Goal: Transaction & Acquisition: Obtain resource

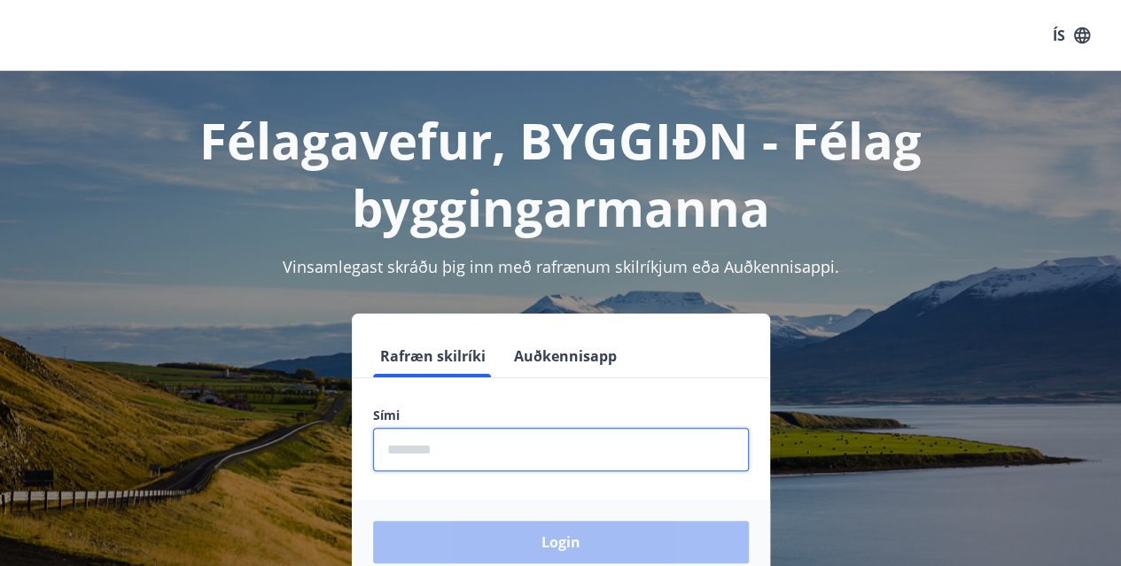
click at [400, 460] on input "phone" at bounding box center [561, 449] width 376 height 43
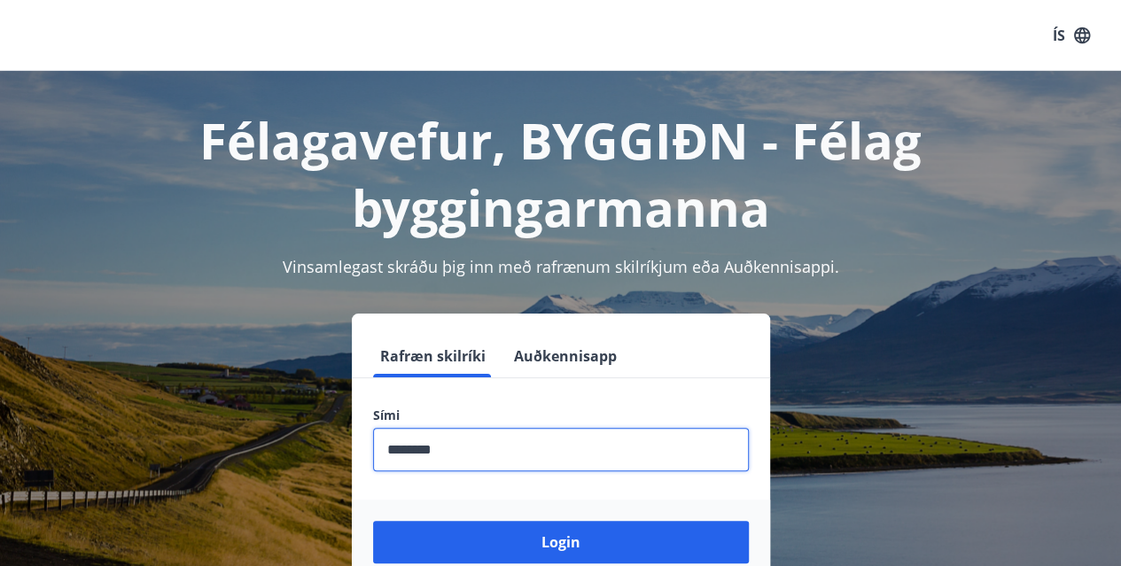
type input "********"
click at [373, 521] on button "Login" at bounding box center [561, 542] width 376 height 43
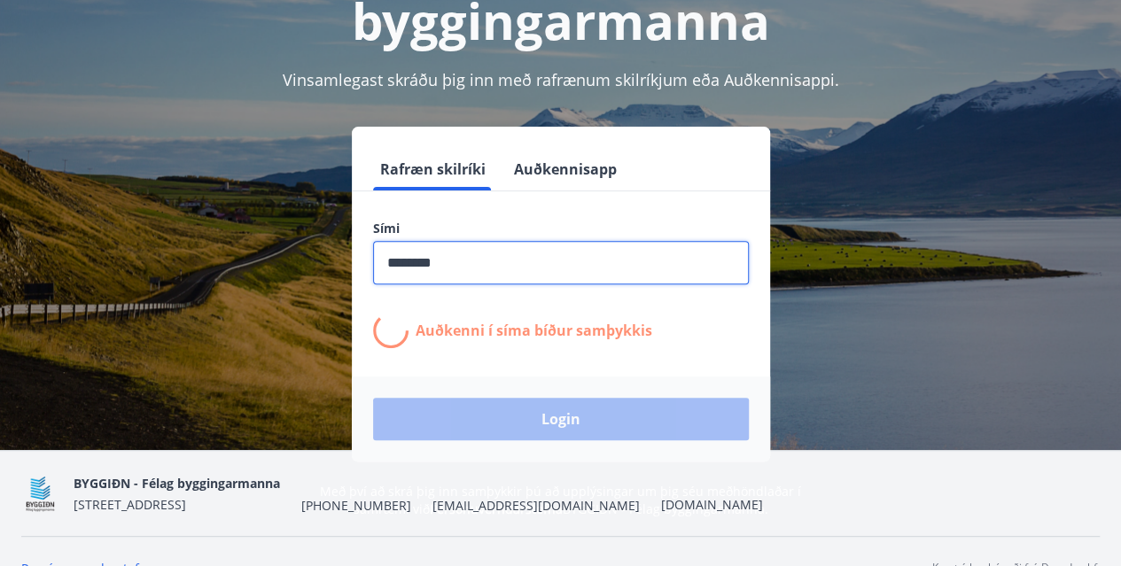
scroll to position [188, 0]
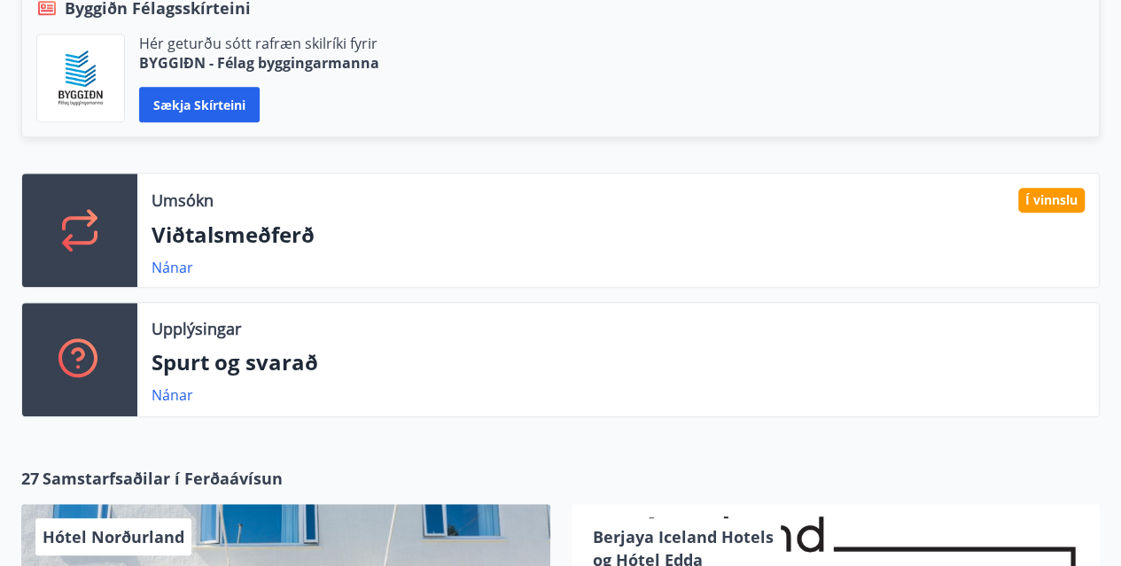
scroll to position [438, 0]
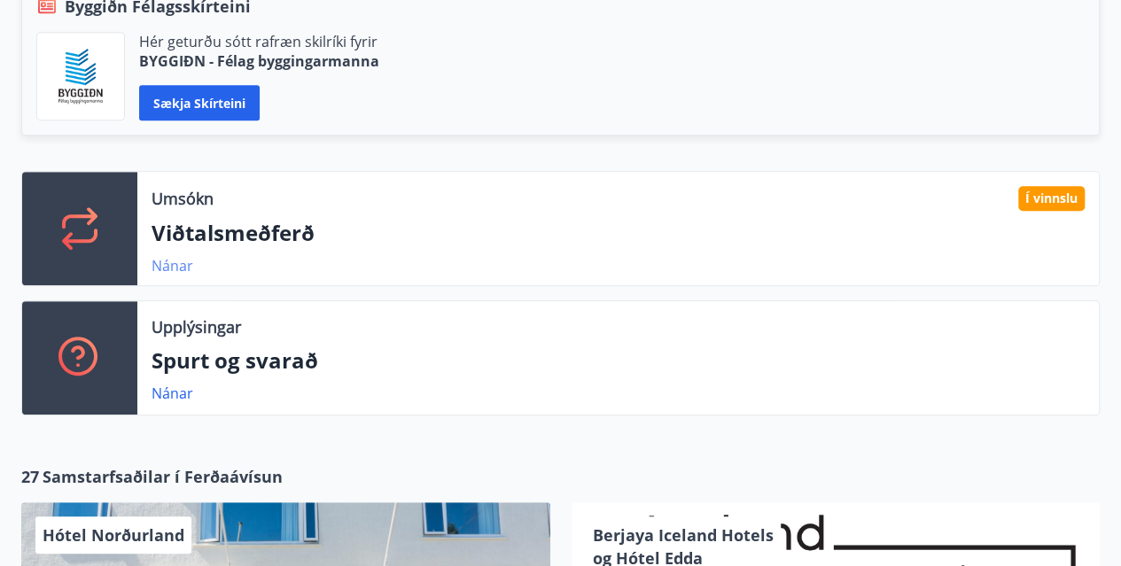
click at [167, 265] on link "Nánar" at bounding box center [172, 265] width 42 height 19
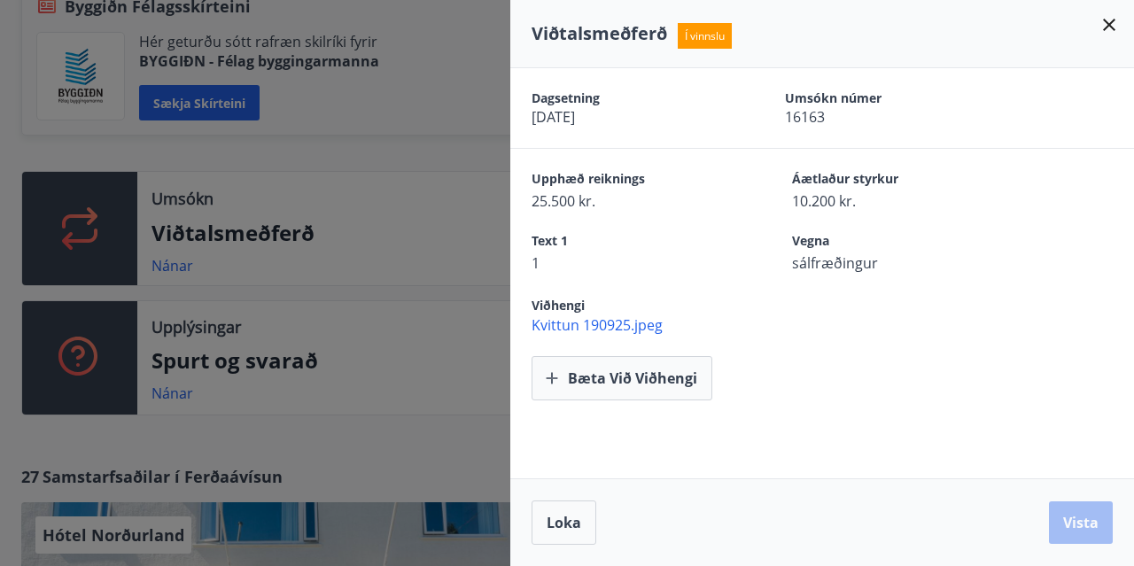
click at [333, 171] on div at bounding box center [567, 283] width 1134 height 566
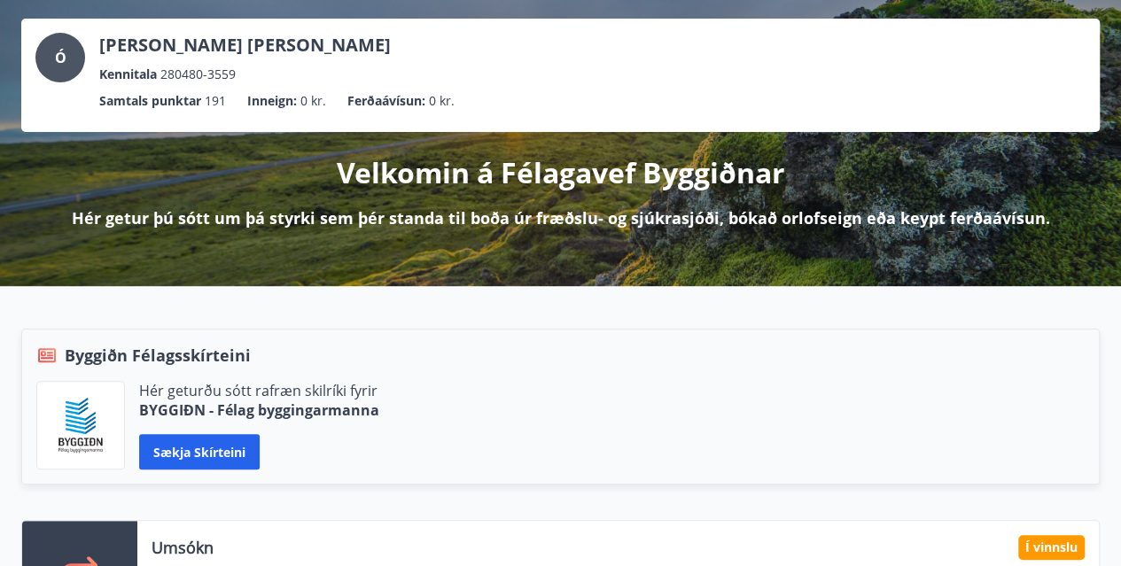
scroll to position [0, 0]
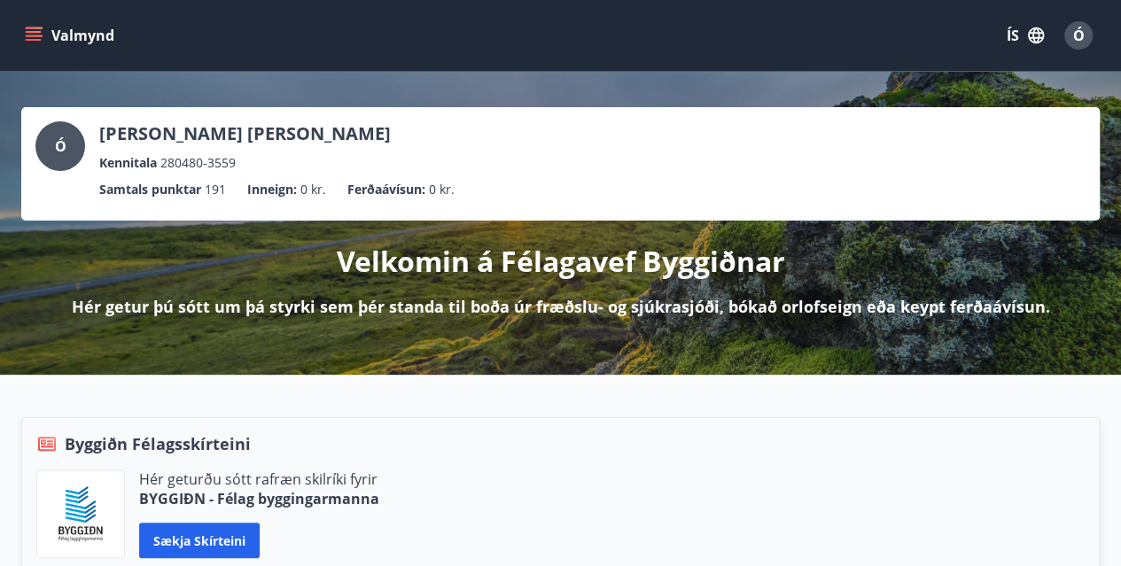
click at [33, 30] on icon "menu" at bounding box center [34, 36] width 18 height 18
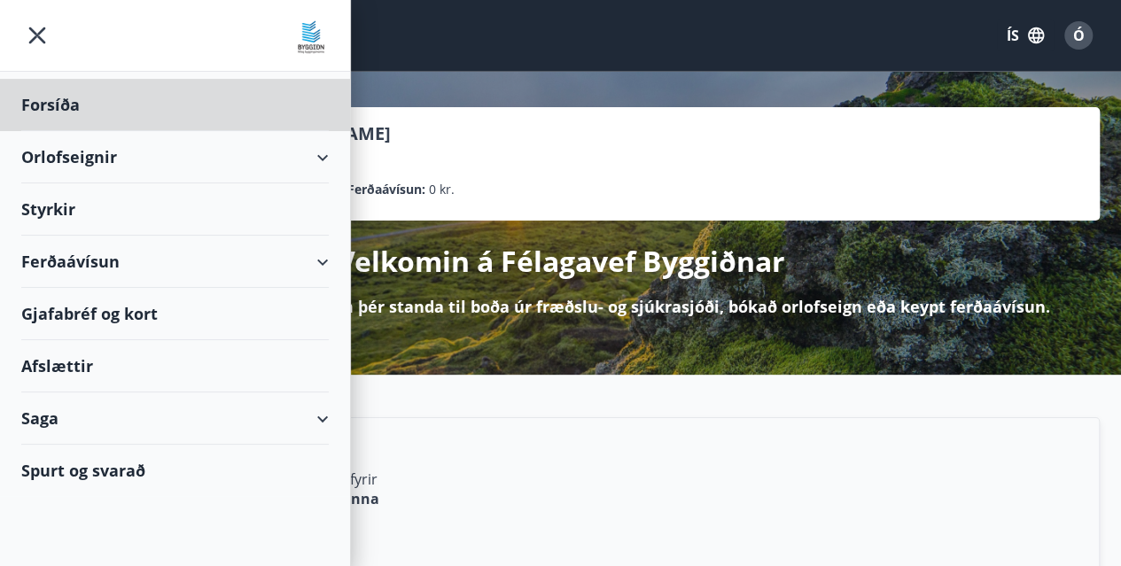
click at [49, 216] on div "Styrkir" at bounding box center [174, 209] width 307 height 52
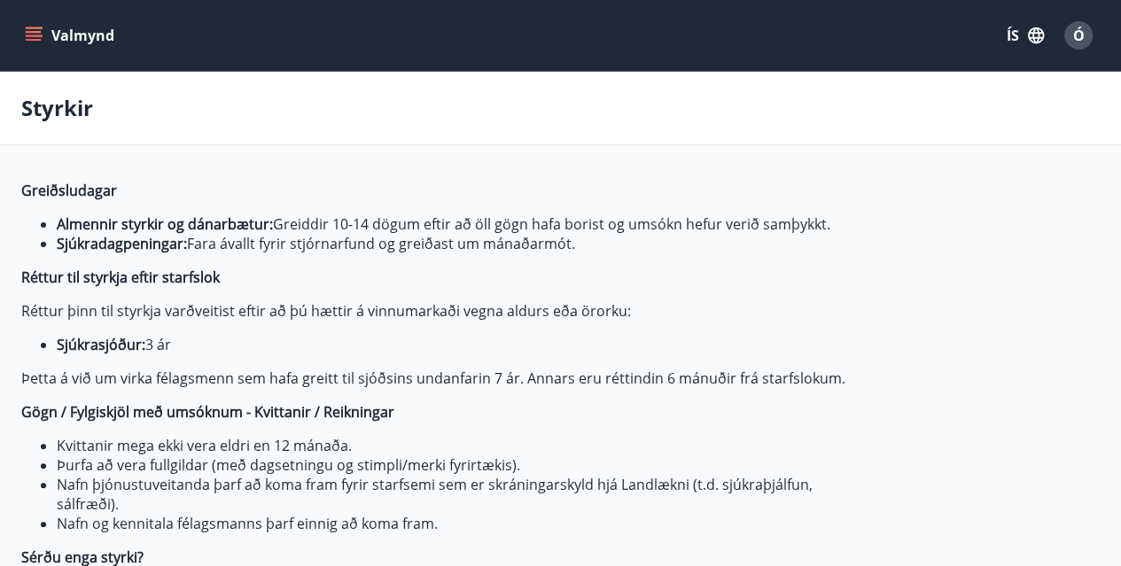
type input "***"
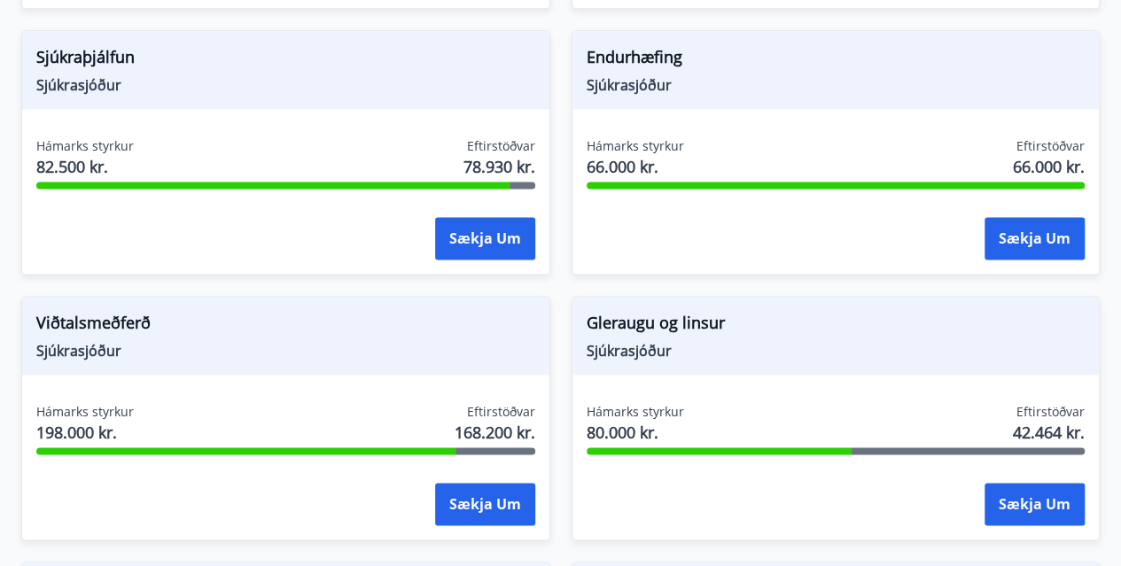
scroll to position [1094, 0]
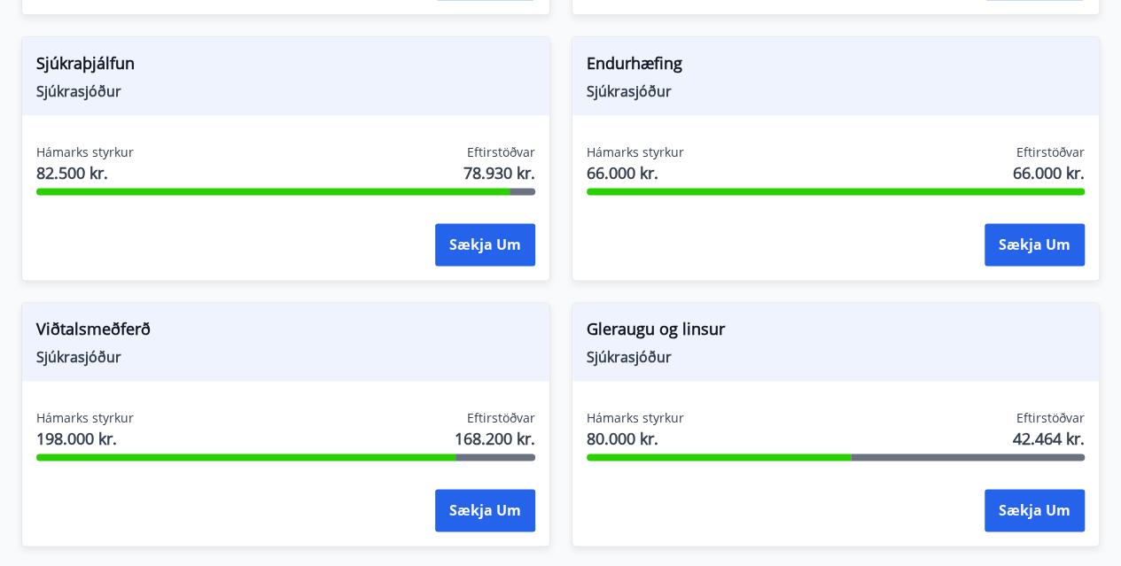
click at [94, 330] on span "Viðtalsmeðferð" at bounding box center [285, 332] width 499 height 30
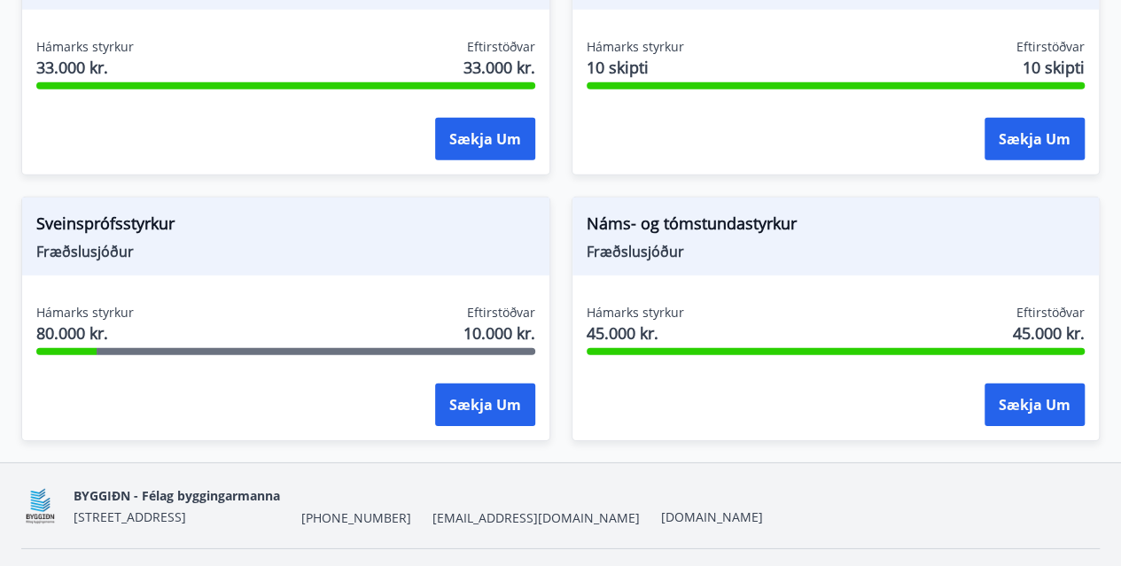
scroll to position [2529, 0]
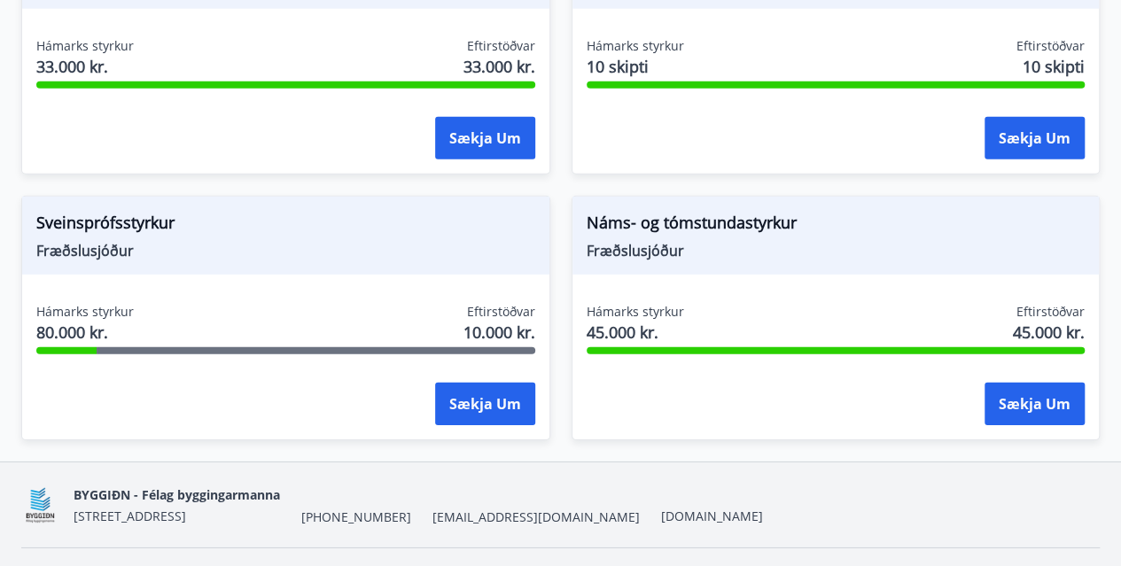
click at [686, 226] on span "Náms- og tómstundastyrkur" at bounding box center [835, 226] width 499 height 30
click at [1052, 394] on button "Sækja um" at bounding box center [1034, 404] width 100 height 43
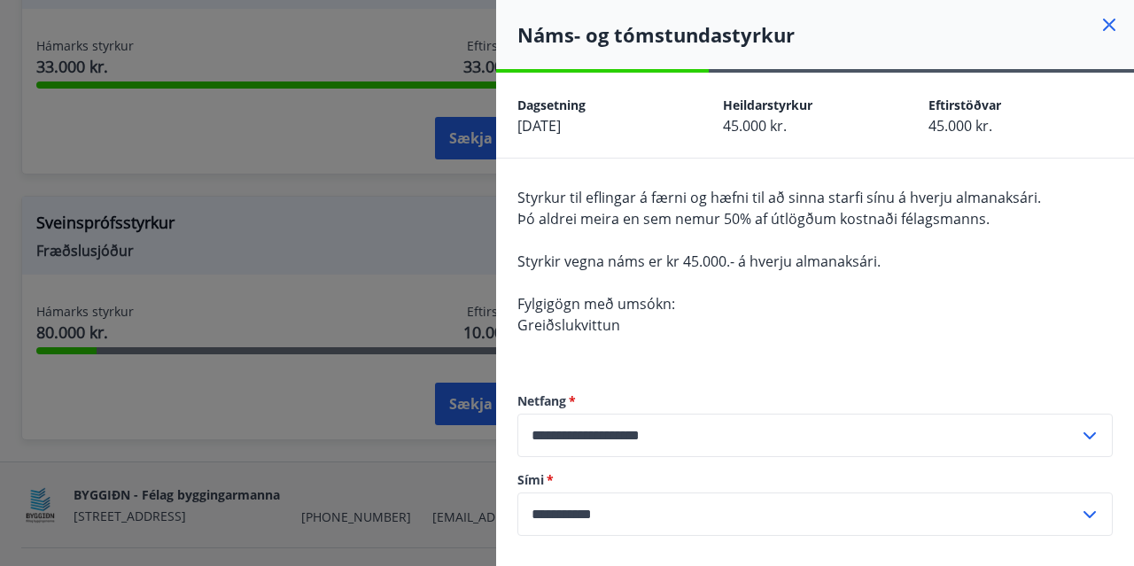
click at [1098, 22] on icon at bounding box center [1108, 24] width 21 height 21
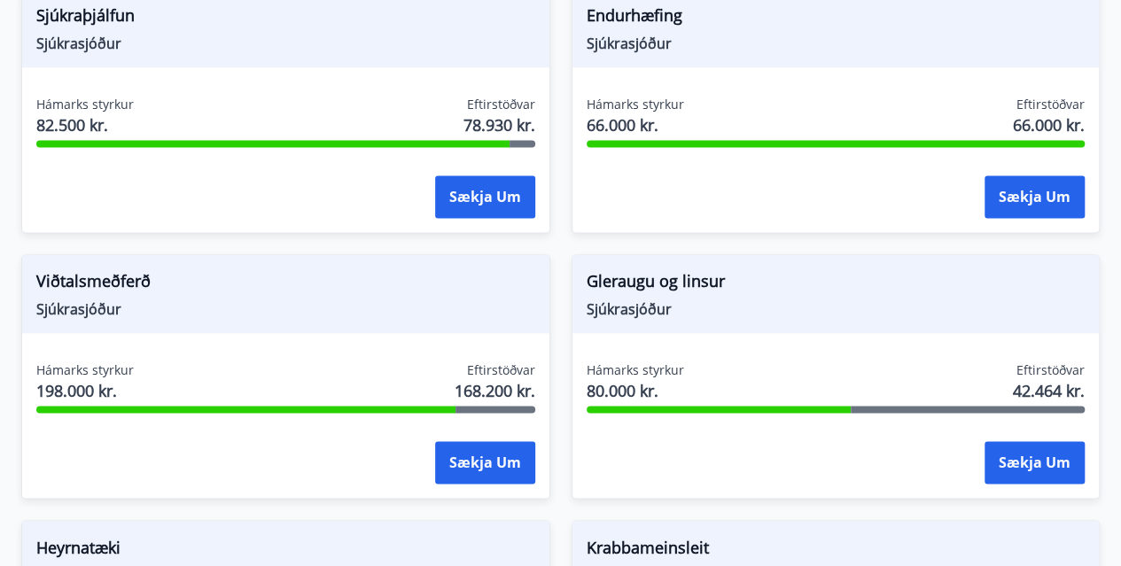
scroll to position [1154, 0]
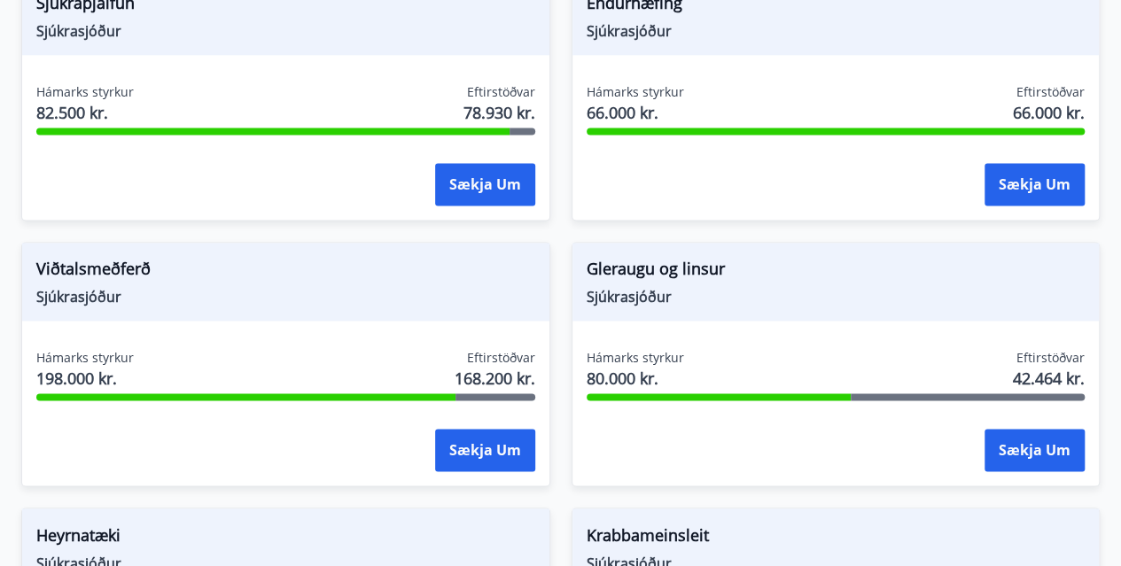
click at [607, 276] on span "Gleraugu og linsur" at bounding box center [835, 272] width 499 height 30
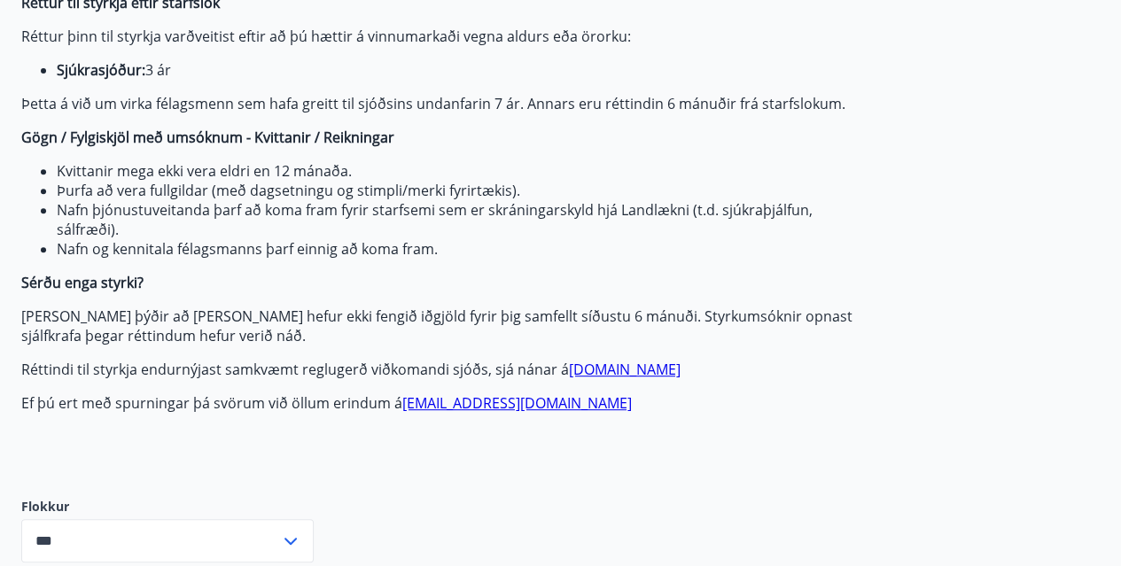
scroll to position [0, 0]
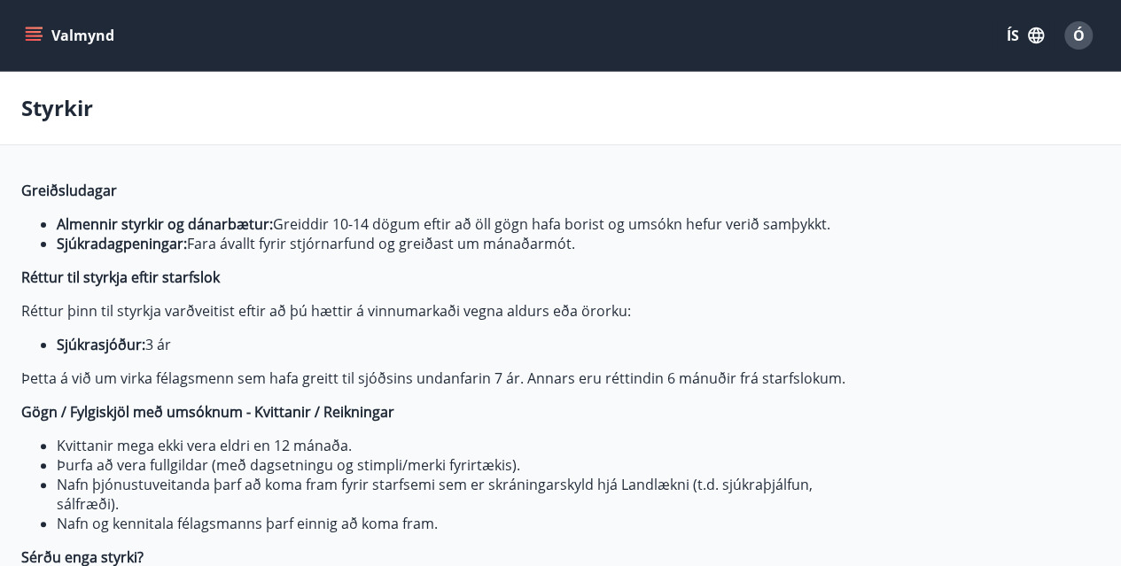
click at [58, 31] on button "Valmynd" at bounding box center [71, 35] width 100 height 32
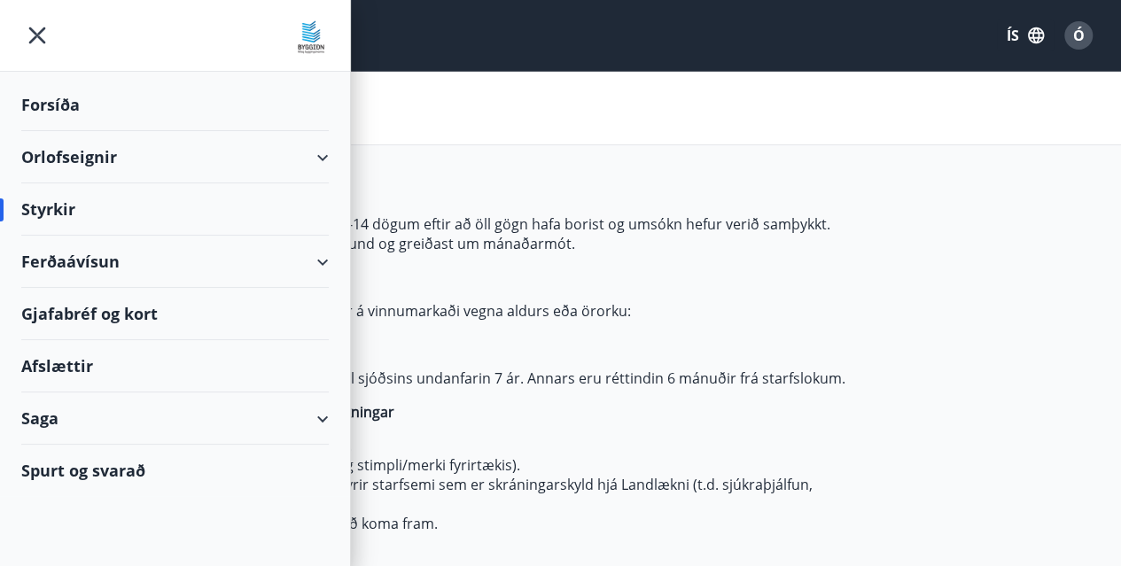
click at [38, 105] on div "Forsíða" at bounding box center [174, 105] width 307 height 52
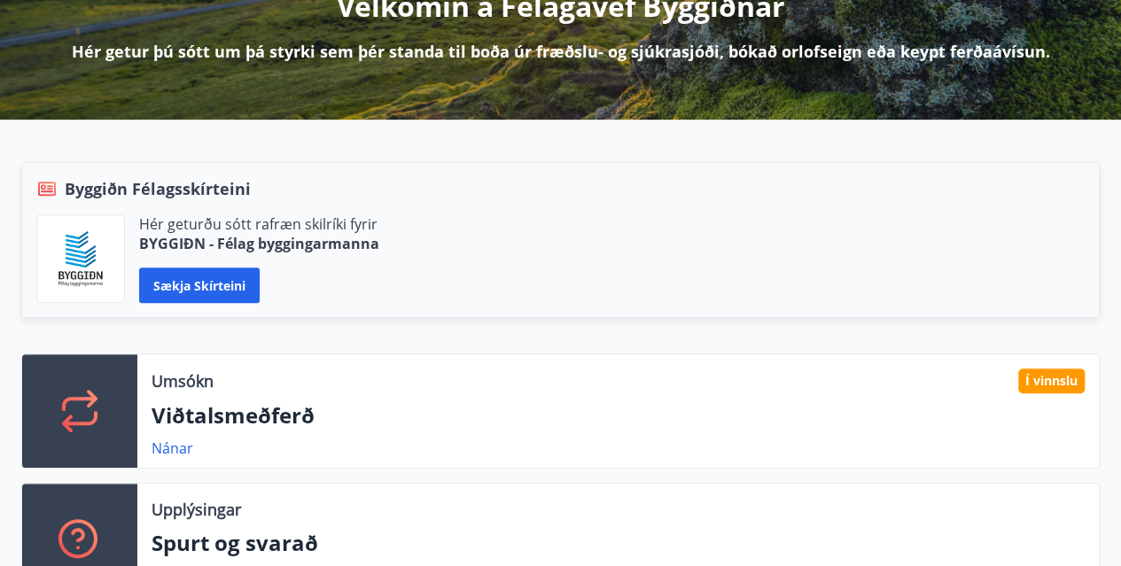
scroll to position [397, 0]
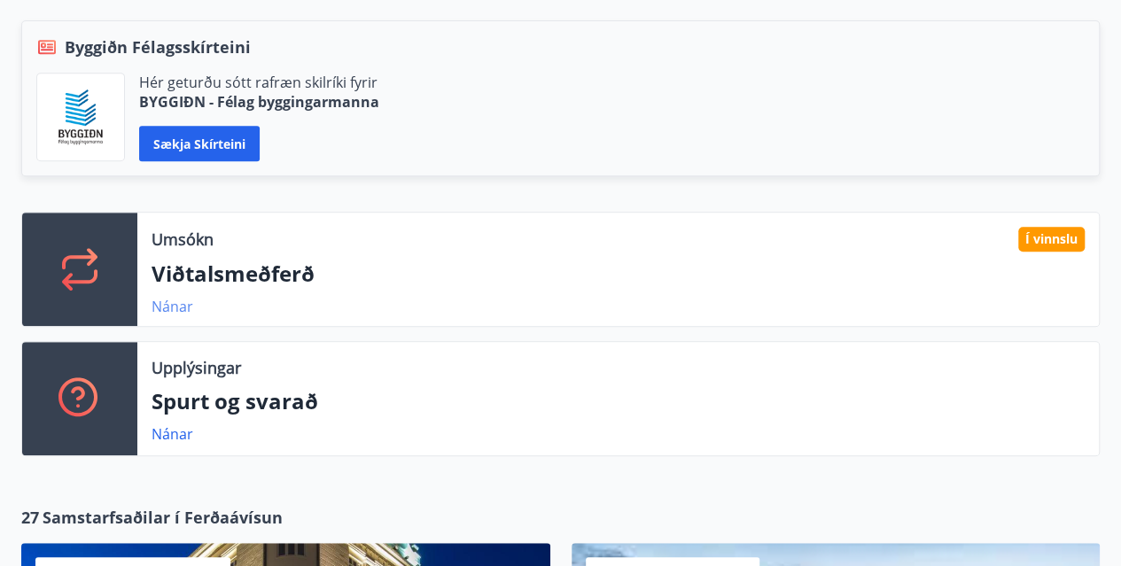
click at [163, 306] on link "Nánar" at bounding box center [172, 306] width 42 height 19
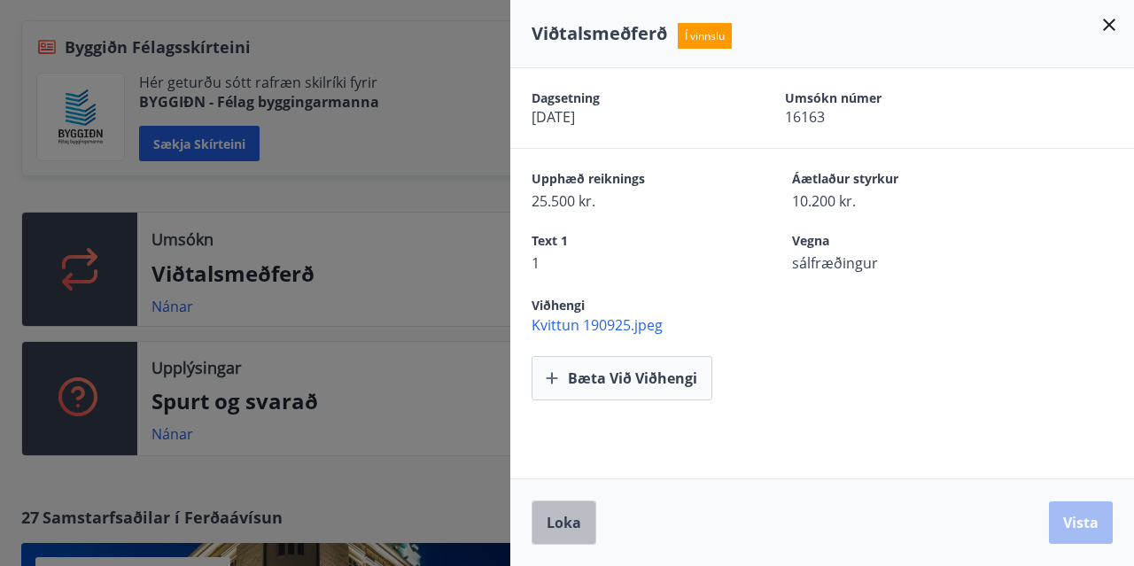
click at [551, 525] on span "Loka" at bounding box center [564, 522] width 35 height 19
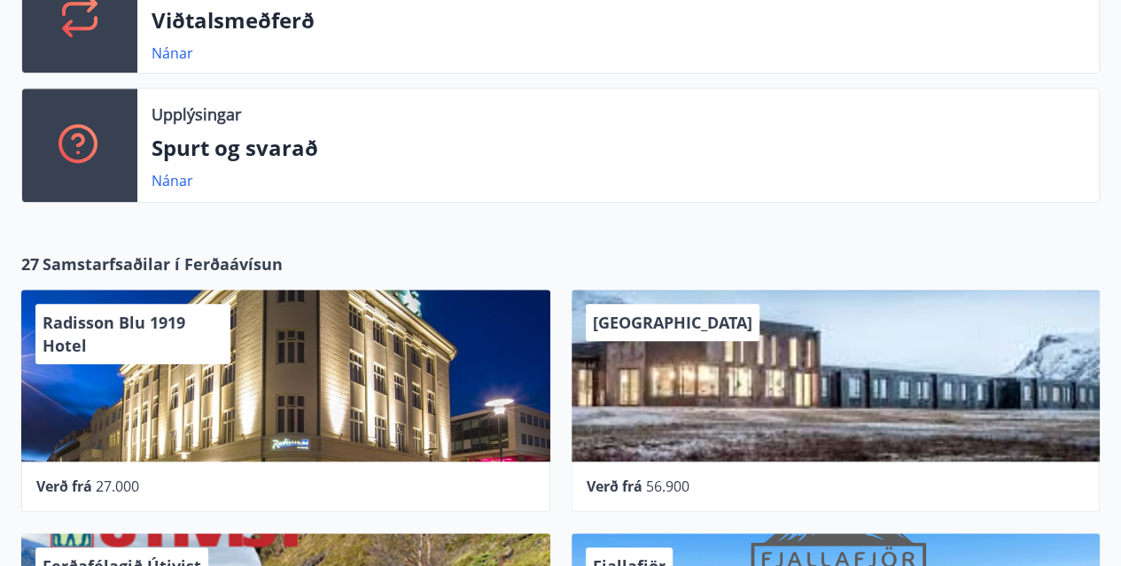
scroll to position [671, 0]
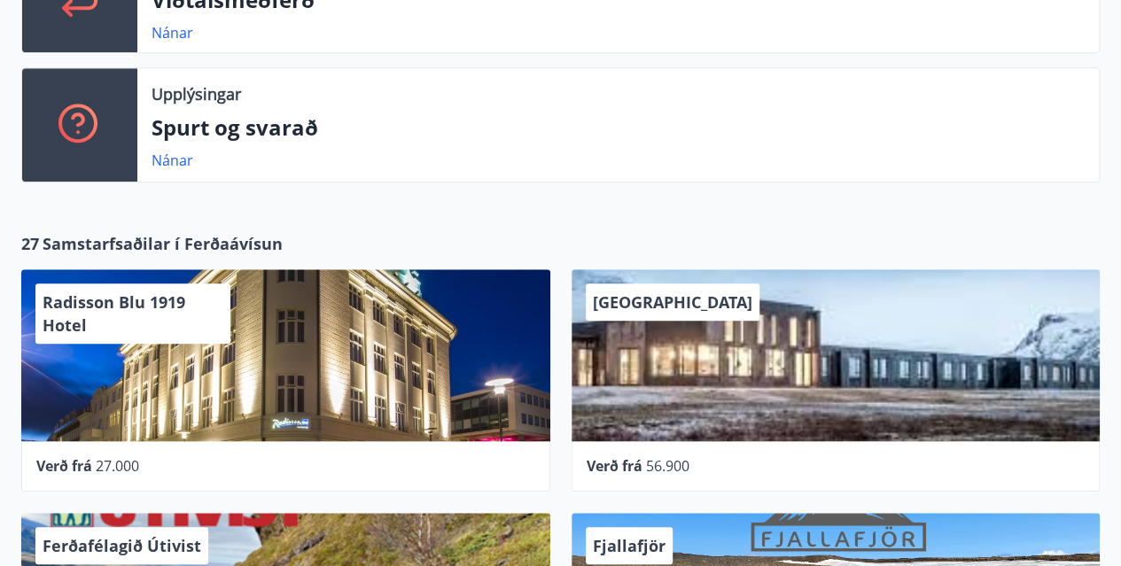
click at [195, 315] on div "Radisson Blu 1919 Hotel" at bounding box center [132, 313] width 195 height 60
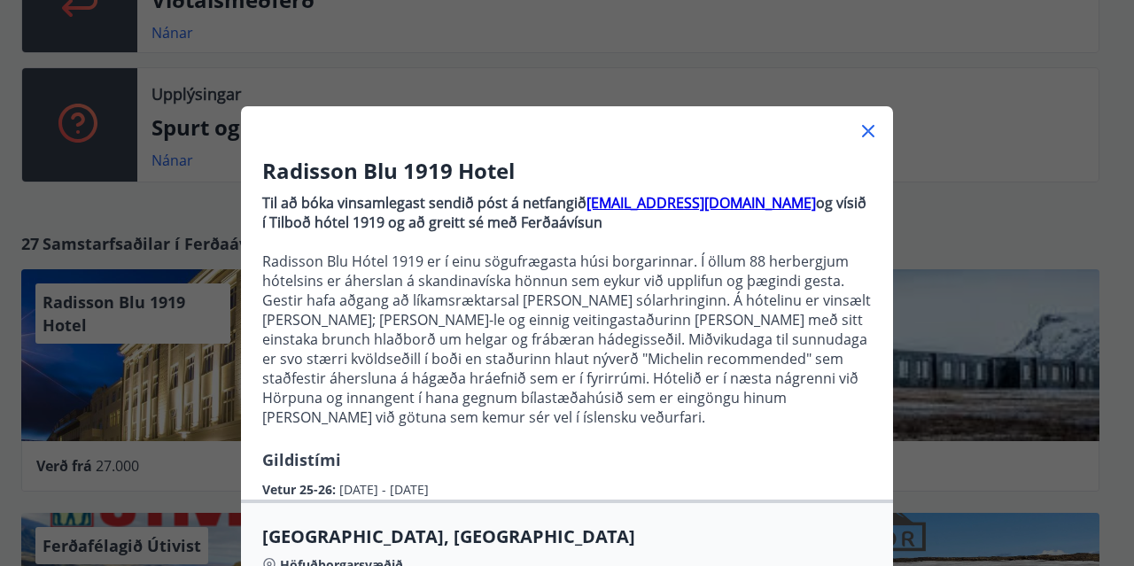
click at [857, 134] on icon at bounding box center [867, 130] width 21 height 21
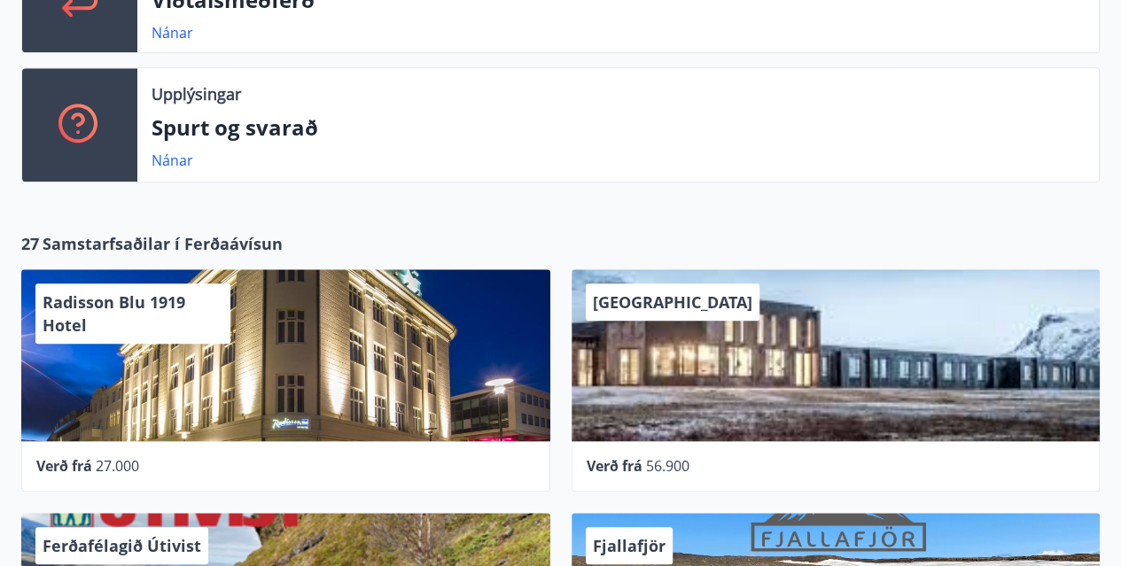
click at [865, 131] on p "Spurt og svarað" at bounding box center [617, 128] width 933 height 30
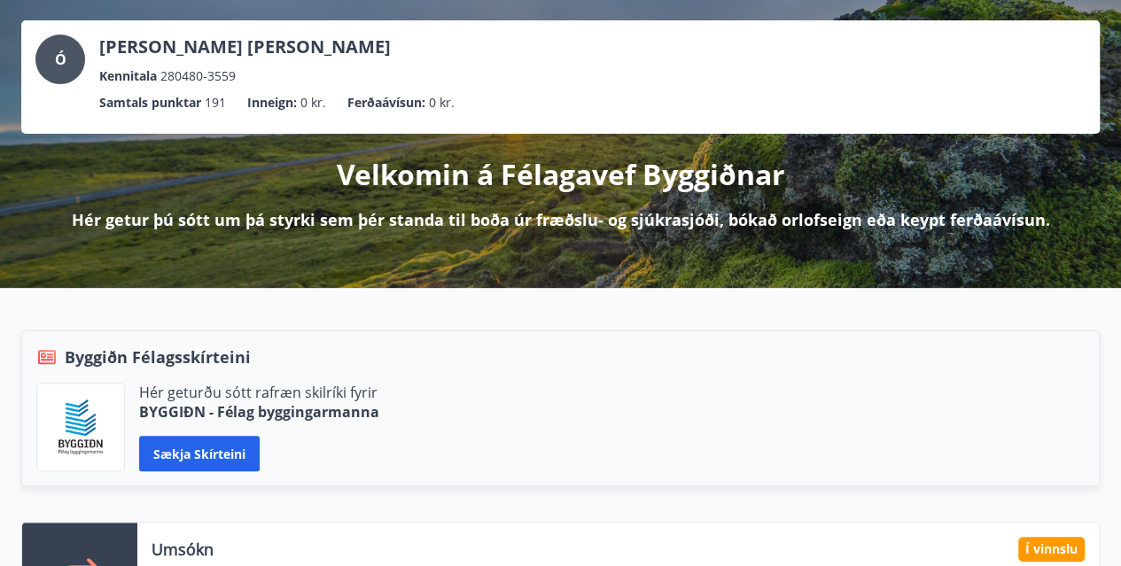
scroll to position [0, 0]
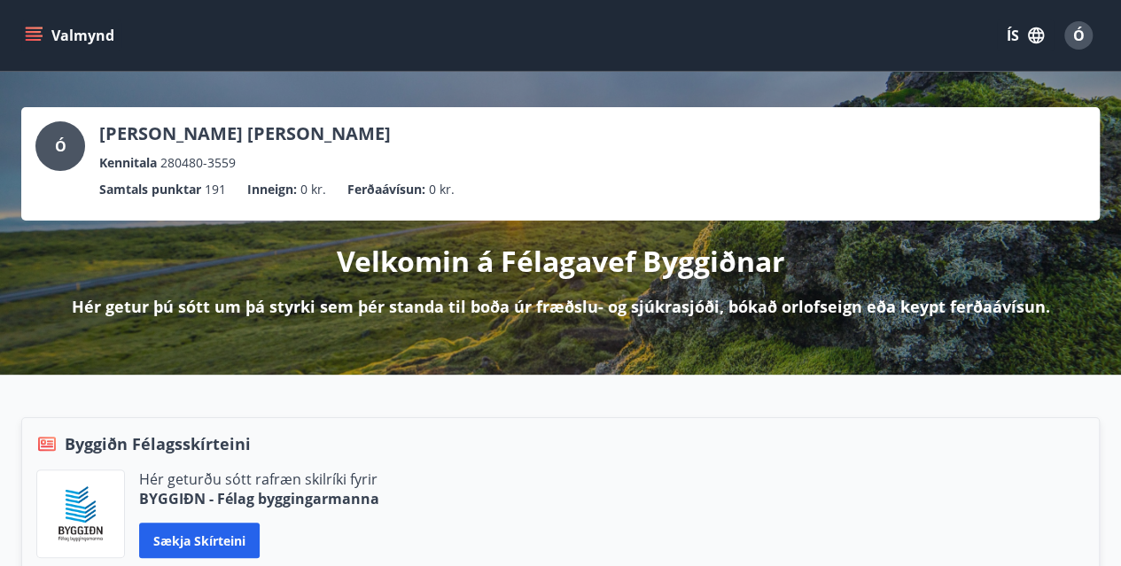
click at [19, 32] on div "Valmynd ÍS Ó" at bounding box center [560, 35] width 1121 height 71
click at [40, 34] on icon "menu" at bounding box center [34, 36] width 18 height 18
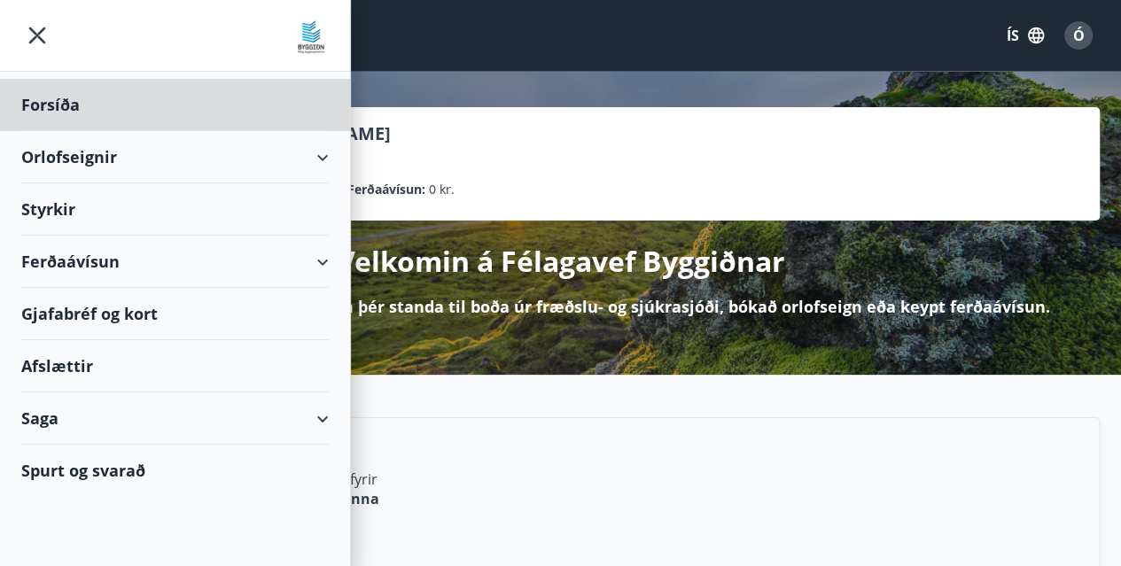
click at [51, 203] on div "Styrkir" at bounding box center [174, 209] width 307 height 52
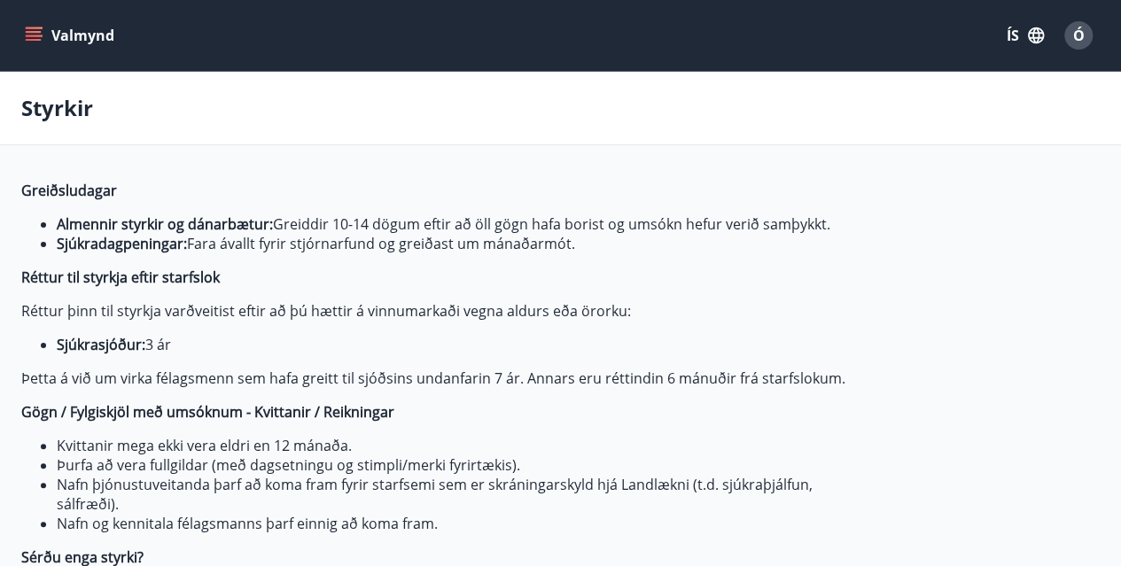
type input "***"
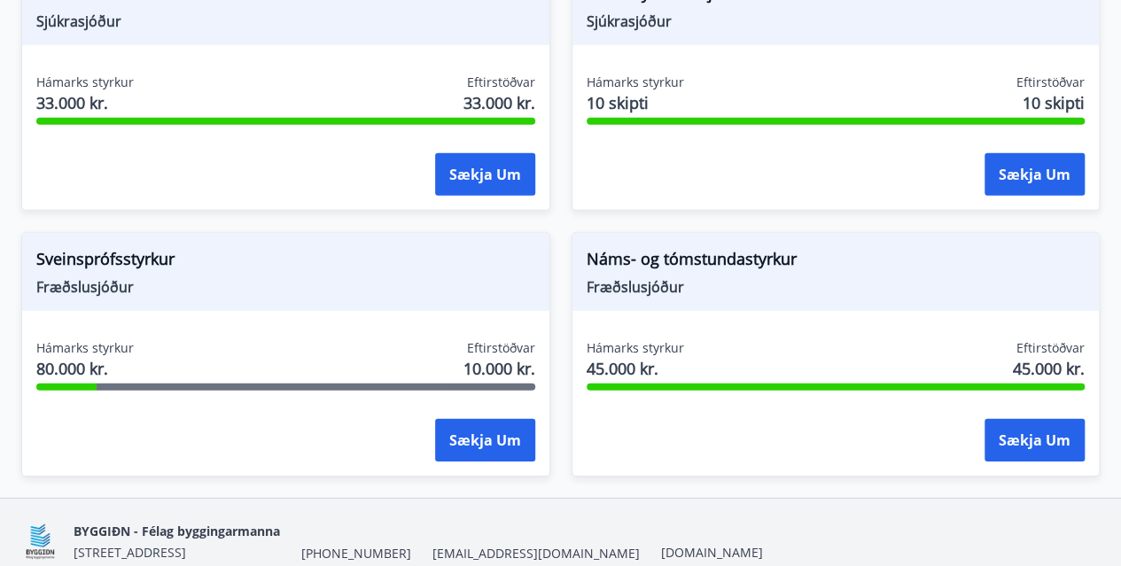
scroll to position [2513, 0]
